Goal: Communication & Community: Answer question/provide support

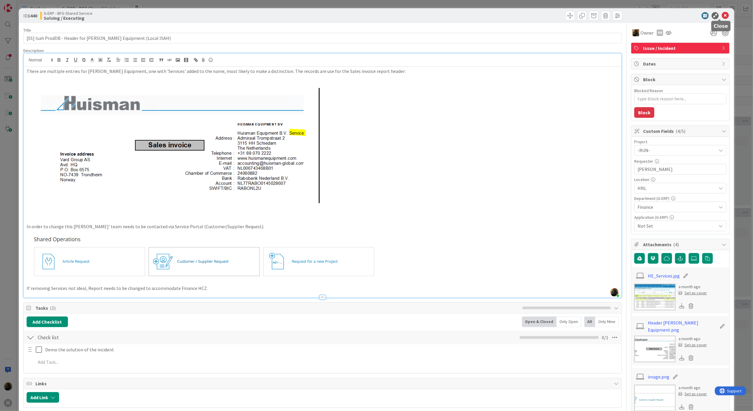
drag, startPoint x: 719, startPoint y: 16, endPoint x: 313, endPoint y: 208, distance: 449.0
click at [696, 16] on icon at bounding box center [724, 15] width 7 height 7
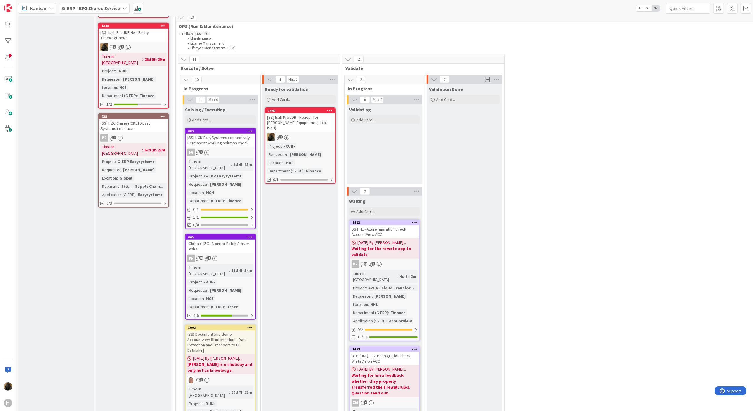
click at [289, 116] on div "[SS] Isah ProdDB - Header for [PERSON_NAME] Equipment (Local ISAH)" at bounding box center [300, 122] width 70 height 18
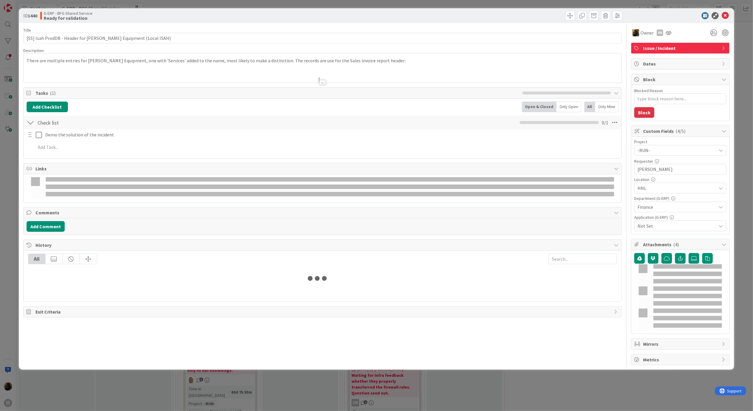
type textarea "x"
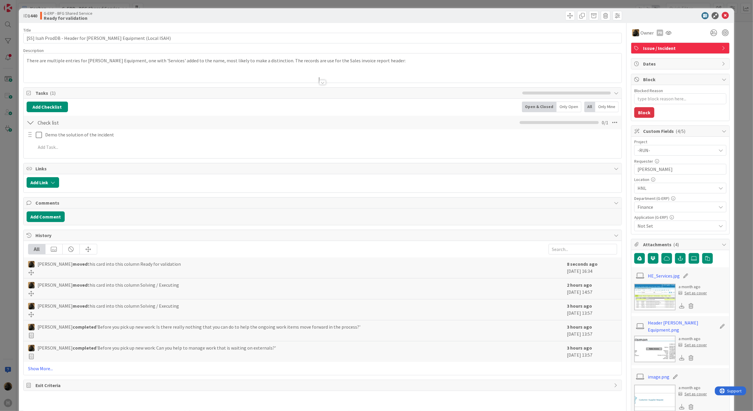
click at [319, 83] on div at bounding box center [322, 82] width 6 height 5
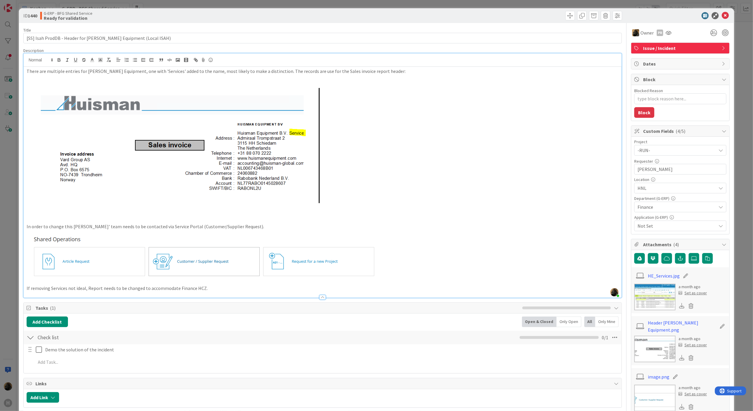
click at [194, 294] on div at bounding box center [323, 294] width 598 height 6
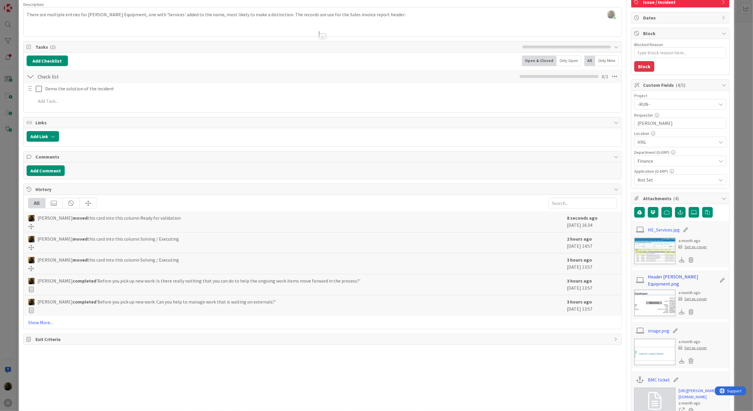
scroll to position [118, 0]
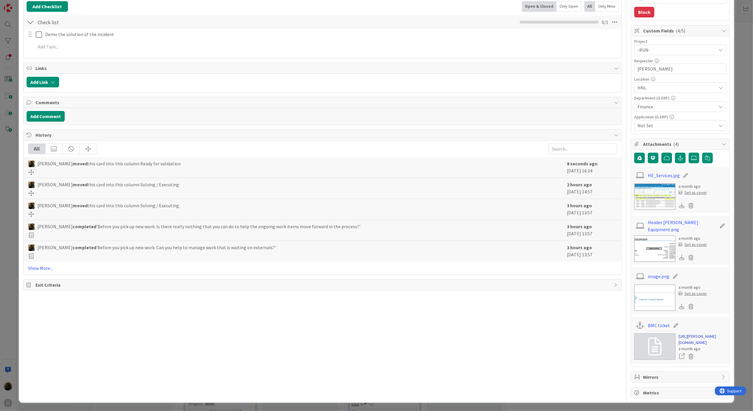
click at [683, 333] on link "[URL][PERSON_NAME][DOMAIN_NAME]" at bounding box center [702, 339] width 48 height 12
click at [54, 111] on button "Add Comment" at bounding box center [46, 116] width 38 height 11
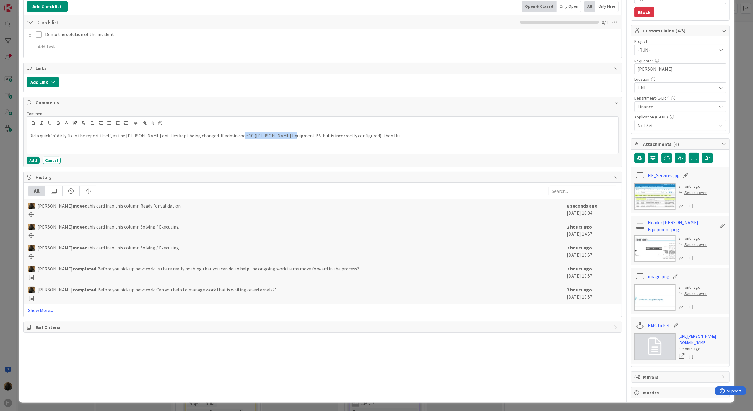
copy p "[PERSON_NAME] Equipment B.V."
click at [90, 157] on div "Add Cancel" at bounding box center [323, 160] width 592 height 7
click at [525, 132] on p "Did a quick 'n' dirty fix in the report itself, as the [PERSON_NAME] entities k…" at bounding box center [322, 135] width 587 height 7
click at [161, 137] on div "Did a quick 'n' dirty fix in the report itself, as the [PERSON_NAME] entities k…" at bounding box center [323, 142] width 592 height 24
click at [299, 130] on div "Did a quick 'n' dirty fix in the report itself, as the [PERSON_NAME] entities k…" at bounding box center [323, 142] width 592 height 24
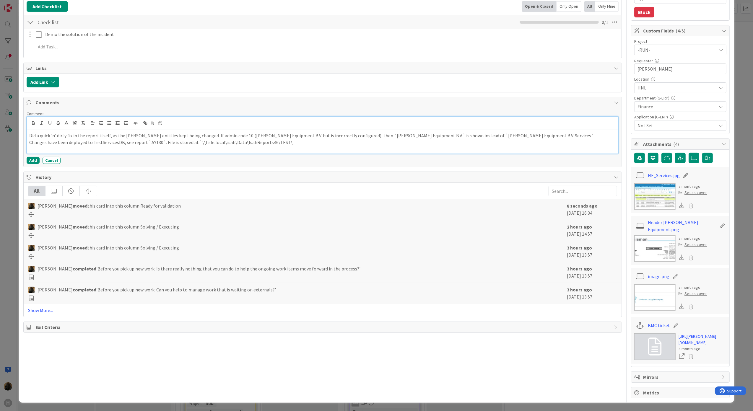
click at [329, 139] on p "Changes have been deployed to TestServicesDB, see report `AY130`. File is store…" at bounding box center [322, 142] width 587 height 7
click at [59, 146] on p at bounding box center [322, 149] width 587 height 7
copy p "[DATE]"
click at [35, 158] on button "Add" at bounding box center [33, 161] width 13 height 7
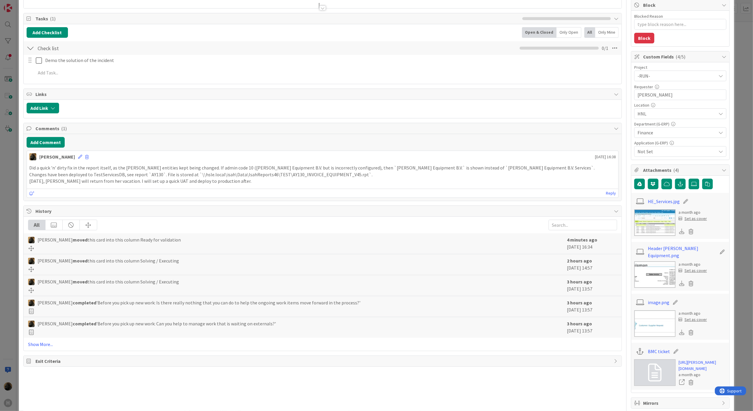
scroll to position [0, 0]
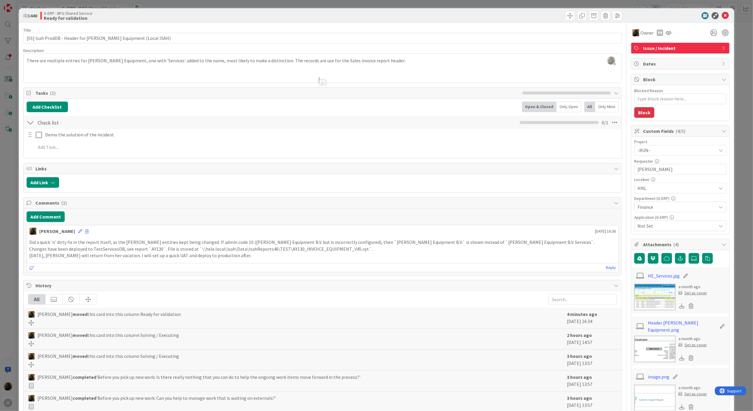
click at [696, 17] on icon at bounding box center [724, 15] width 7 height 7
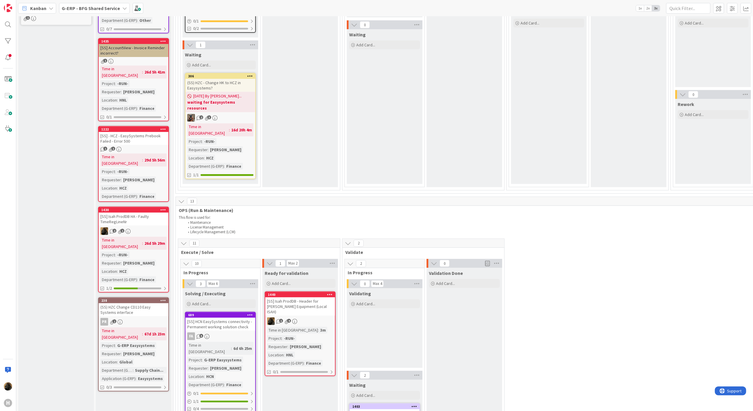
scroll to position [197, 0]
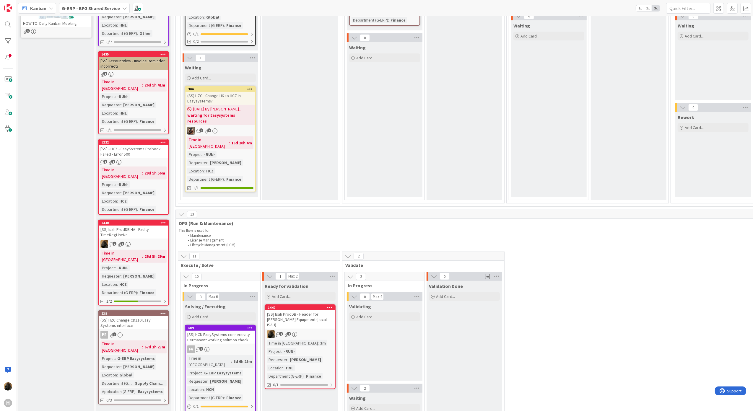
click at [127, 226] on div "[SS] Isah ProdDB HA - Faulty TimeRegLineNr" at bounding box center [134, 232] width 70 height 13
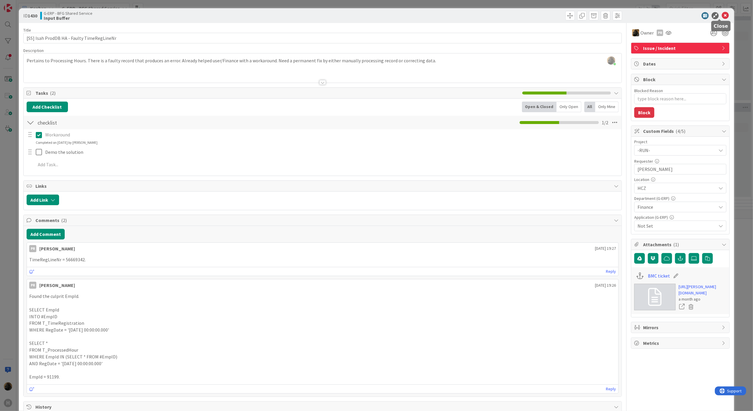
drag, startPoint x: 718, startPoint y: 15, endPoint x: 616, endPoint y: 56, distance: 110.5
click at [696, 14] on icon at bounding box center [724, 15] width 7 height 7
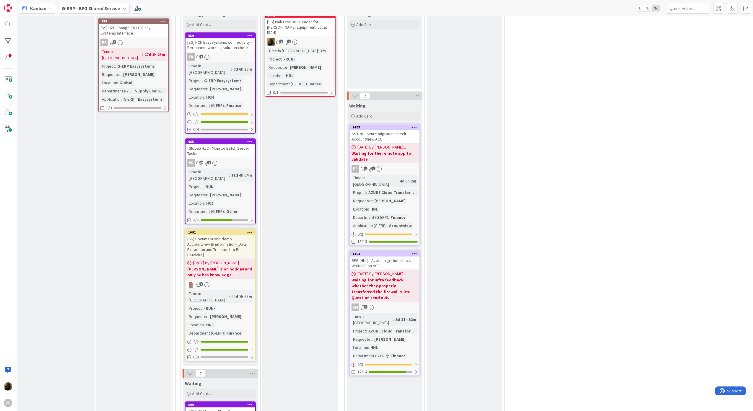
scroll to position [591, 0]
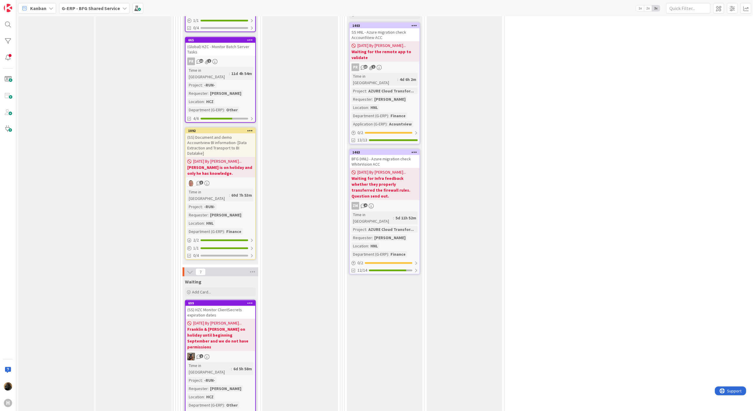
click at [92, 15] on div "Kanban G-ERP - BFG Shared Service 1x 2x 3x" at bounding box center [384, 8] width 736 height 16
click at [90, 4] on div "G-ERP - BFG Shared Service" at bounding box center [94, 8] width 71 height 11
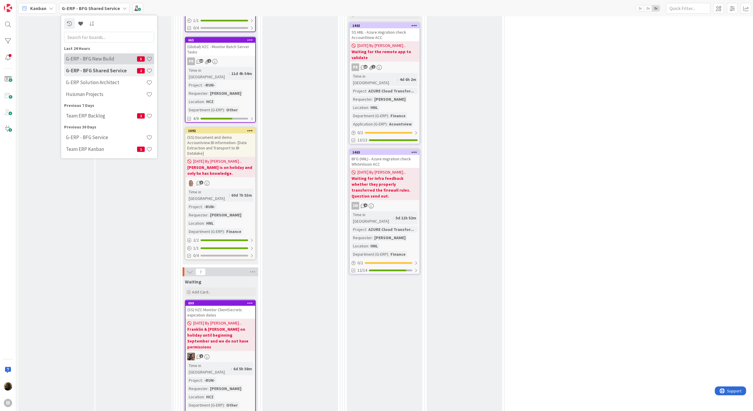
click at [100, 57] on h4 "G-ERP - BFG New Build" at bounding box center [101, 59] width 71 height 6
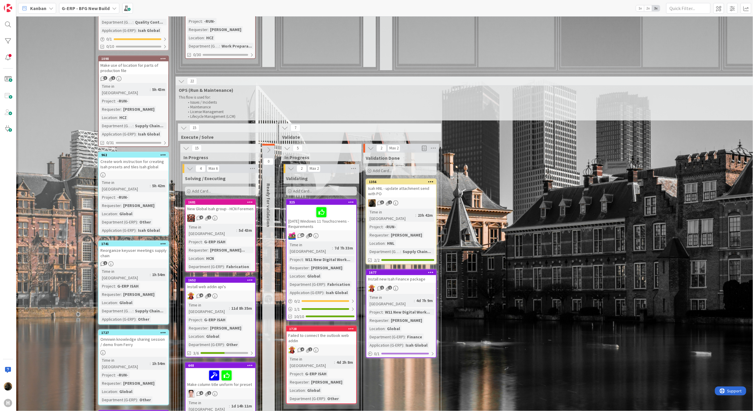
scroll to position [669, 0]
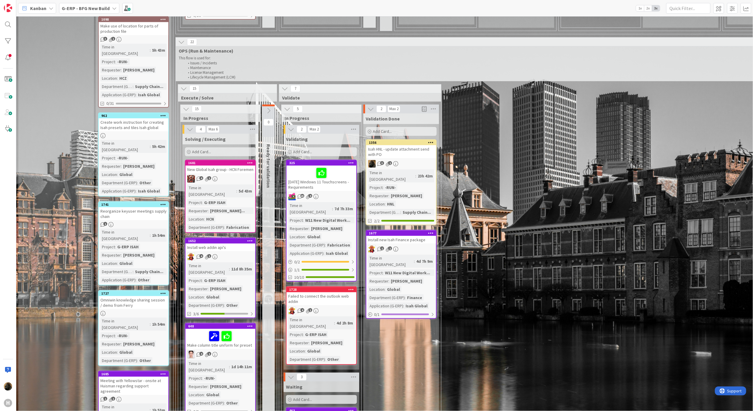
click at [116, 352] on div "Meeting with Yellowstar - onsite at Huisman regarding support agreement" at bounding box center [134, 386] width 70 height 18
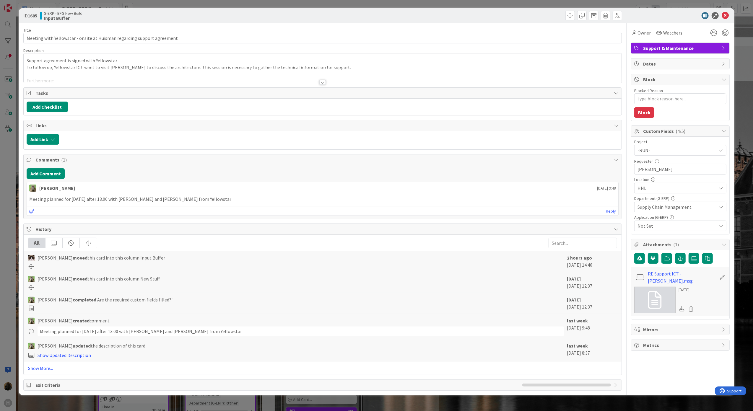
type textarea "x"
click at [12, 260] on div "ID 1685 G-ERP - BFG New Build Input Buffer Title 71 / 128 Meeting with Yellowst…" at bounding box center [376, 205] width 753 height 411
